Goal: Find specific page/section: Find specific page/section

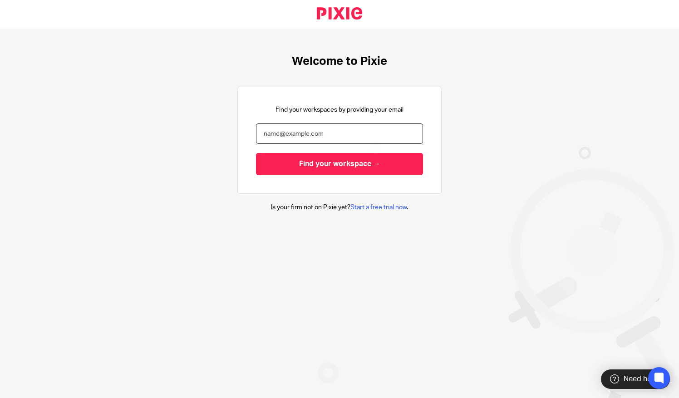
click at [267, 132] on input "email" at bounding box center [339, 133] width 167 height 20
type input "jayne@bicknells.net"
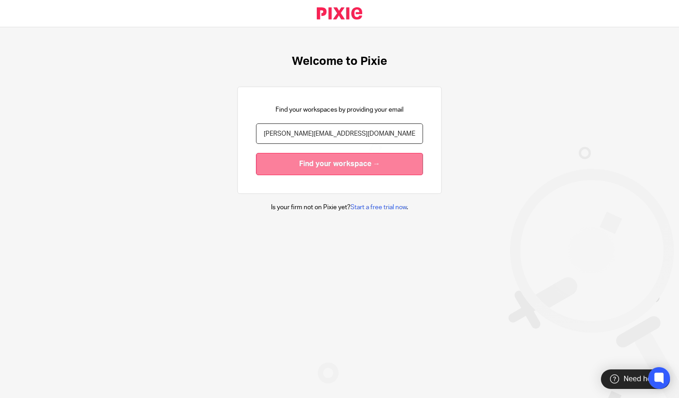
click at [288, 168] on input "Find your workspace →" at bounding box center [339, 164] width 167 height 22
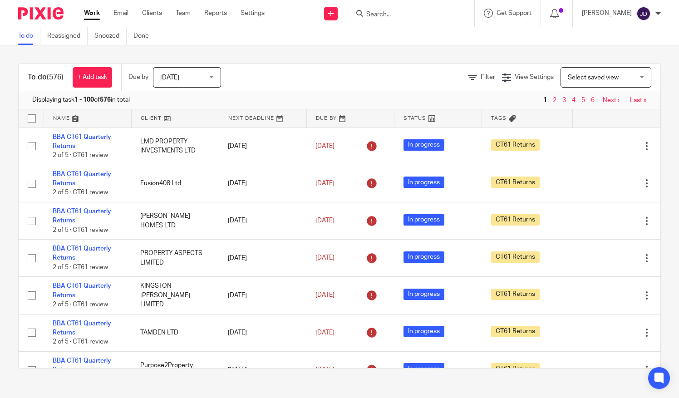
click at [387, 15] on input "Search" at bounding box center [406, 15] width 82 height 8
type input "sjt"
click at [406, 39] on link at bounding box center [442, 39] width 159 height 21
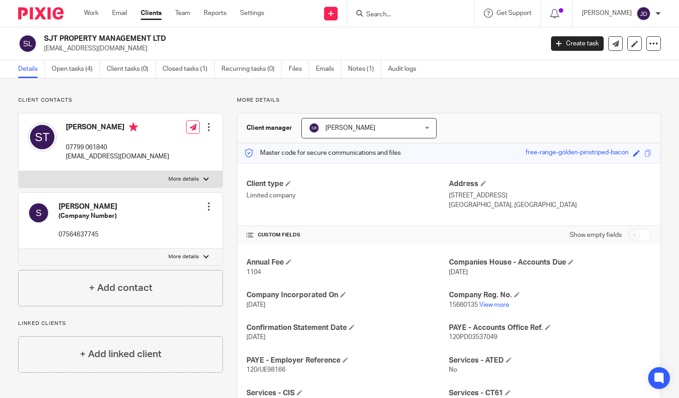
click at [388, 15] on input "Search" at bounding box center [406, 15] width 82 height 8
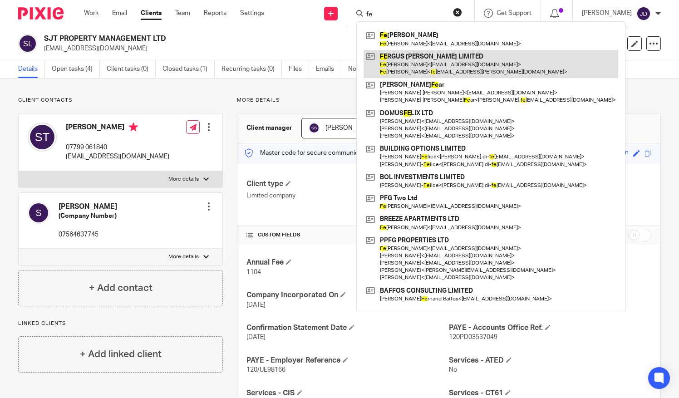
type input "f"
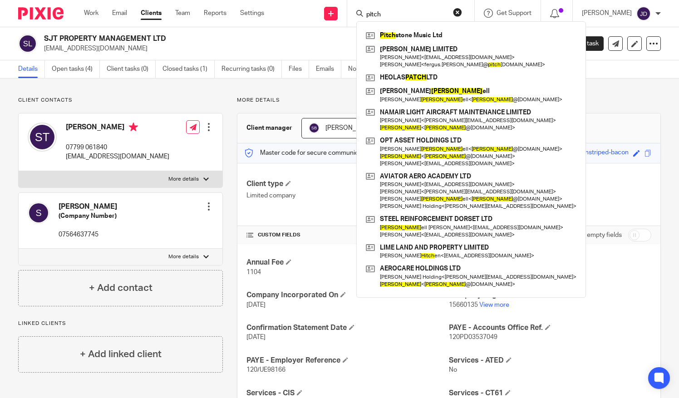
type input "pitch"
click at [181, 87] on div "Client contacts Simon (Company Number) 07564637745 Edit contact Create client f…" at bounding box center [339, 356] width 679 height 556
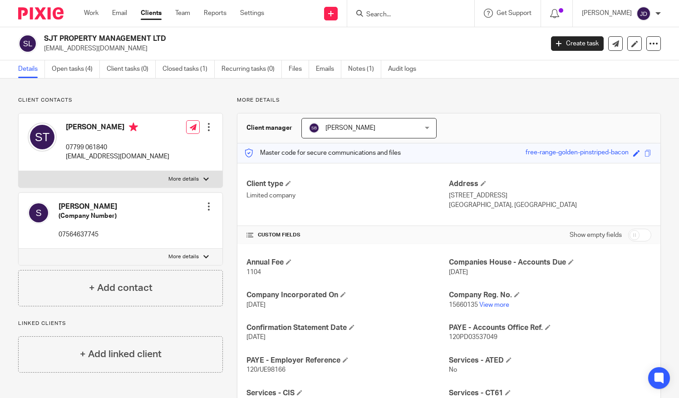
click at [395, 11] on input "Search" at bounding box center [406, 15] width 82 height 8
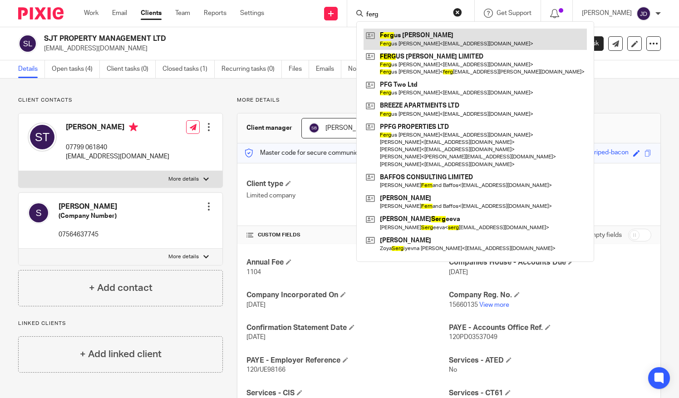
type input "ferg"
click at [410, 38] on link at bounding box center [474, 39] width 223 height 21
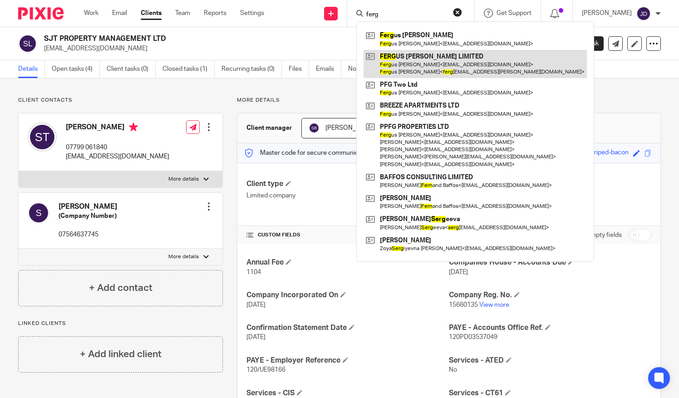
click at [407, 62] on link at bounding box center [474, 64] width 223 height 28
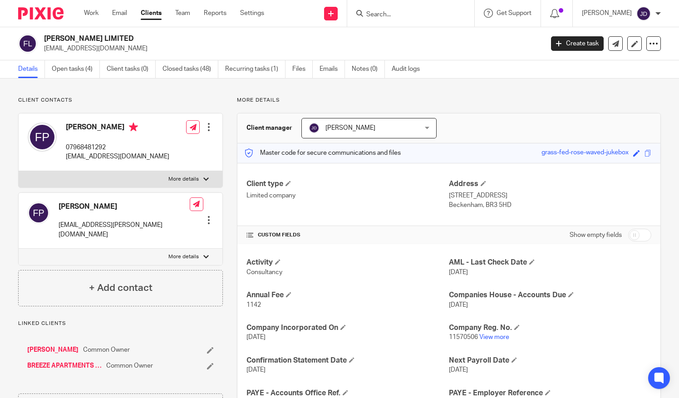
click at [394, 15] on input "Search" at bounding box center [406, 15] width 82 height 8
type input "u"
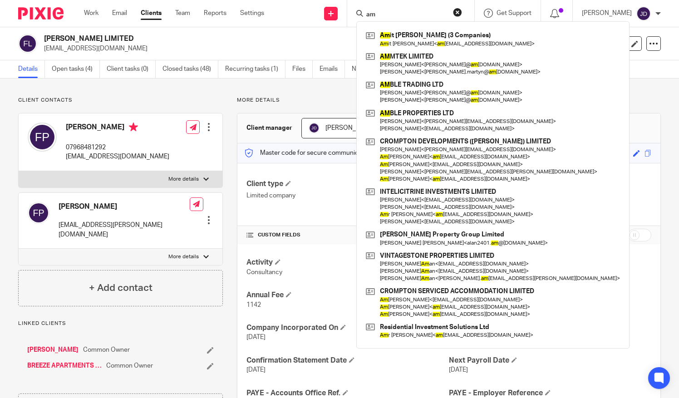
type input "a"
